Goal: Book appointment/travel/reservation

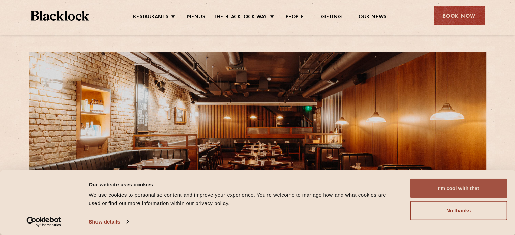
click at [451, 189] on button "I'm cool with that" at bounding box center [458, 189] width 97 height 20
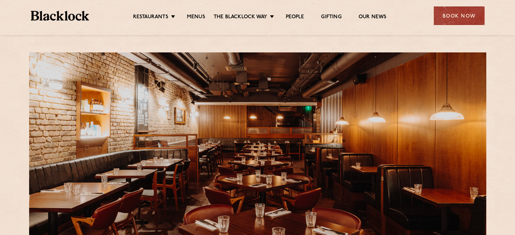
click at [456, 23] on div "Book Now" at bounding box center [459, 15] width 51 height 19
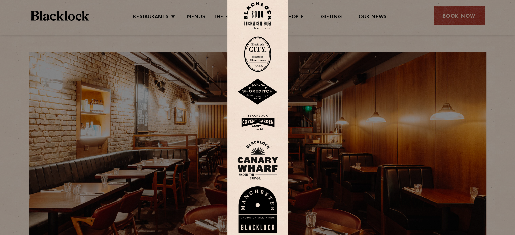
click at [263, 120] on img at bounding box center [257, 123] width 41 height 22
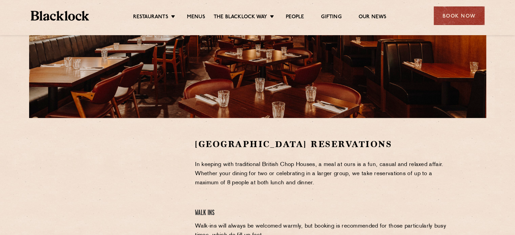
scroll to position [169, 0]
